Goal: Navigation & Orientation: Find specific page/section

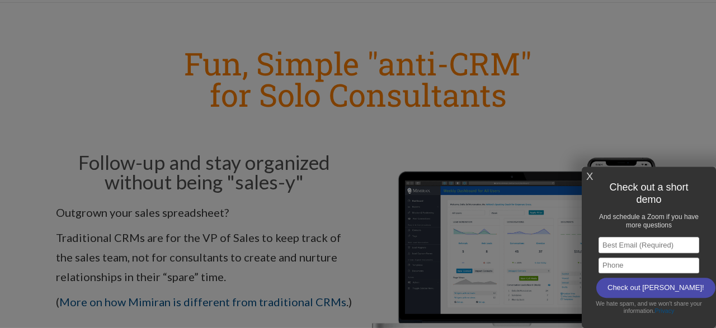
scroll to position [59, 0]
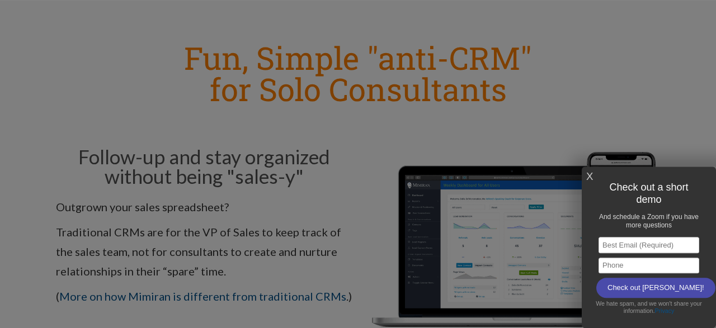
click at [590, 175] on link "X" at bounding box center [589, 177] width 7 height 18
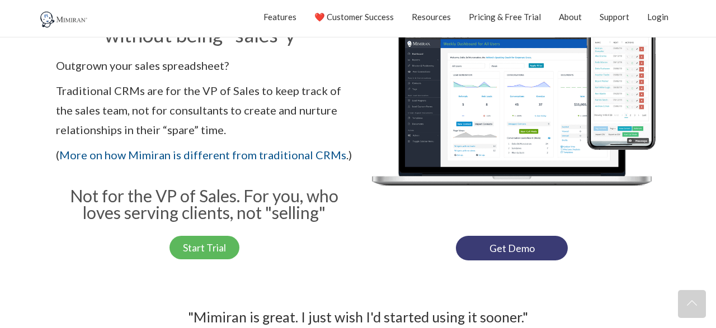
scroll to position [0, 0]
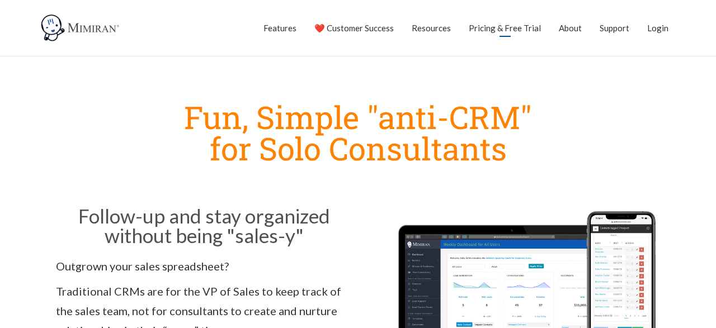
click at [515, 26] on link "Pricing & Free Trial" at bounding box center [505, 28] width 72 height 28
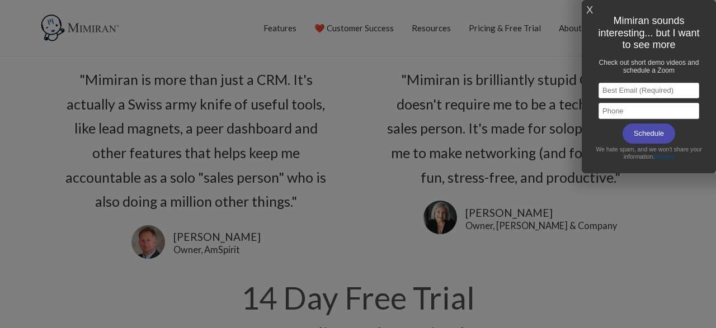
click at [592, 11] on link "X" at bounding box center [589, 10] width 7 height 18
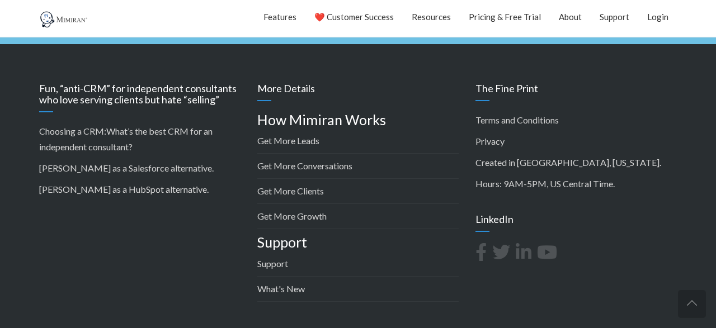
scroll to position [3468, 0]
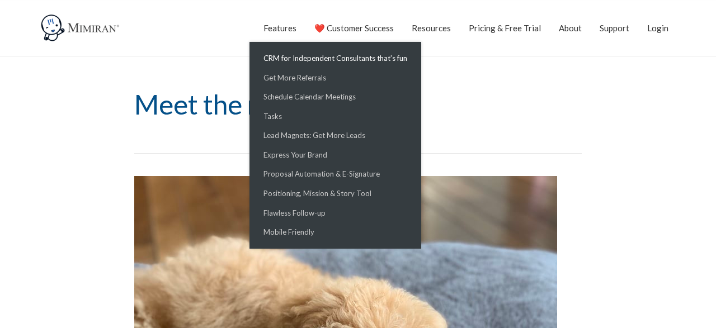
click at [297, 57] on link "CRM for Independent Consultants that’s fun" at bounding box center [335, 59] width 166 height 20
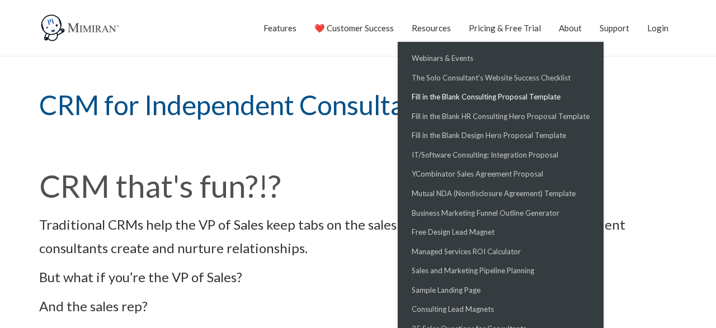
click at [472, 99] on link "Fill in the Blank Consulting Proposal Template" at bounding box center [500, 97] width 200 height 20
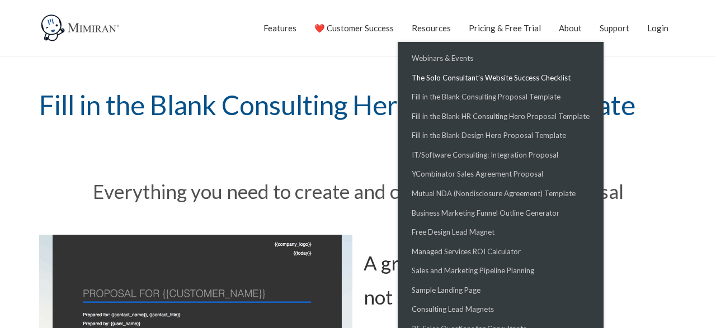
click at [468, 79] on link "The Solo Consultant’s Website Success Checklist" at bounding box center [500, 78] width 200 height 20
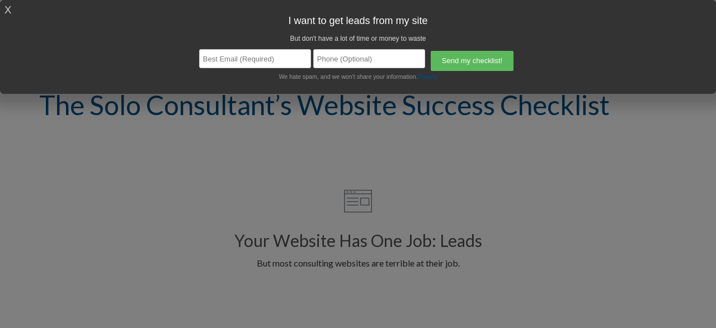
click at [6, 8] on link "X" at bounding box center [7, 10] width 7 height 18
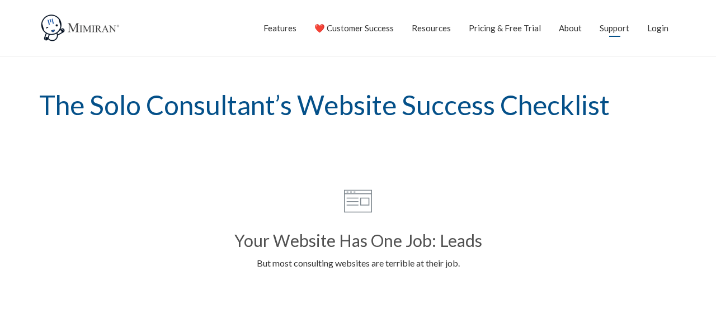
click at [618, 29] on link "Support" at bounding box center [614, 28] width 30 height 28
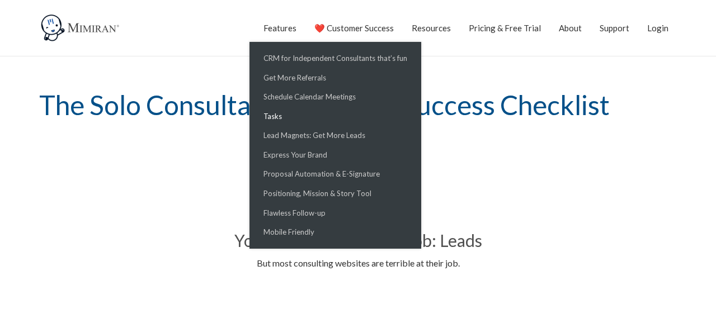
click at [281, 115] on link "Tasks" at bounding box center [335, 117] width 166 height 20
